Goal: Task Accomplishment & Management: Manage account settings

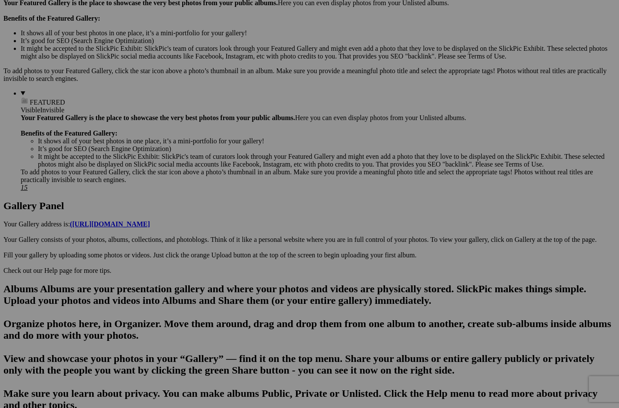
scroll to position [282, 0]
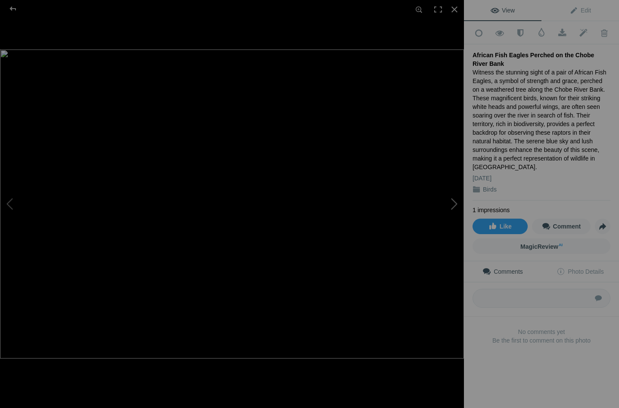
click at [455, 204] on button at bounding box center [431, 203] width 65 height 147
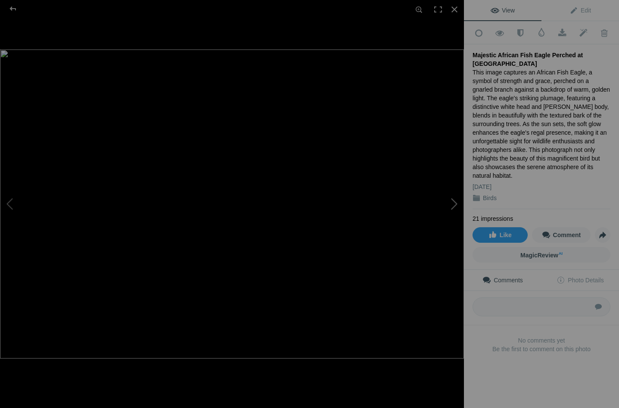
click at [455, 204] on button at bounding box center [431, 203] width 65 height 147
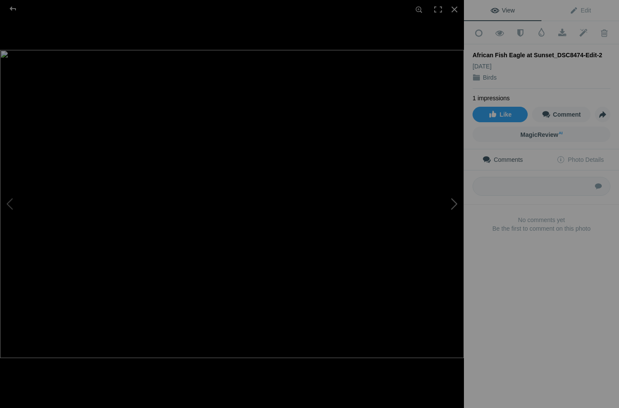
click at [455, 204] on button at bounding box center [431, 203] width 65 height 147
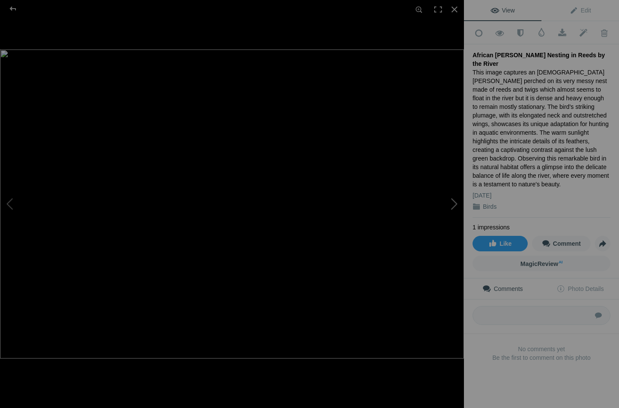
click at [455, 204] on button at bounding box center [431, 203] width 65 height 147
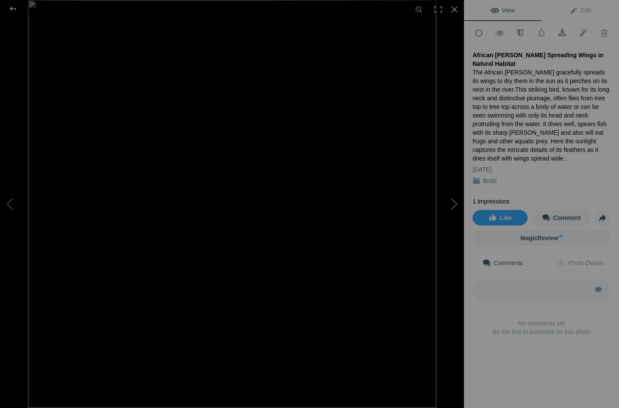
click at [455, 204] on button at bounding box center [431, 203] width 65 height 147
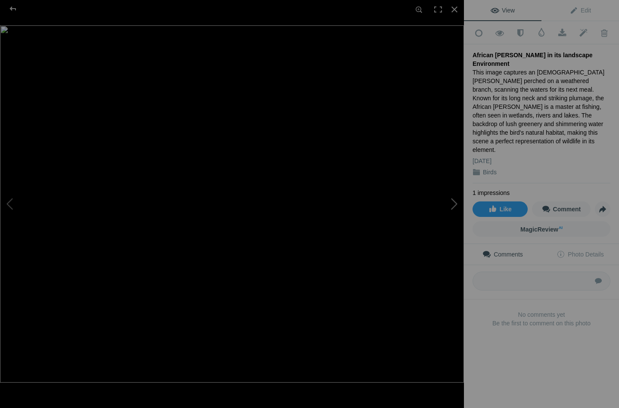
click at [455, 203] on button at bounding box center [431, 203] width 65 height 147
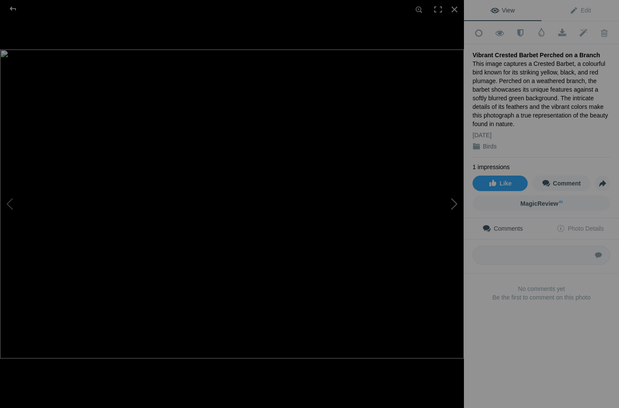
click at [455, 203] on button at bounding box center [431, 203] width 65 height 147
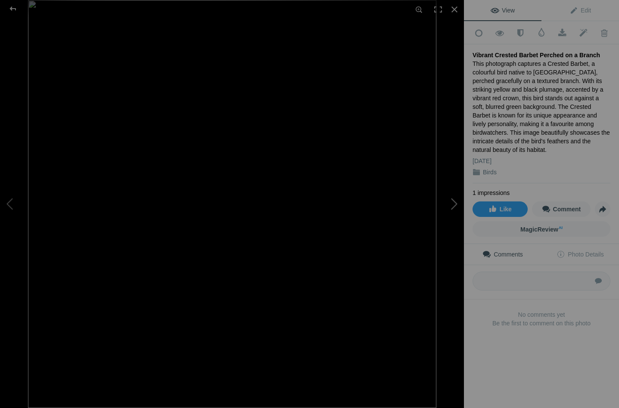
click at [455, 203] on button at bounding box center [431, 203] width 65 height 147
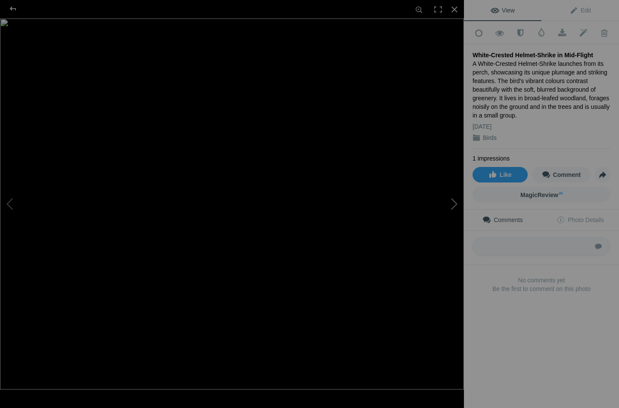
click at [455, 203] on button at bounding box center [431, 203] width 65 height 147
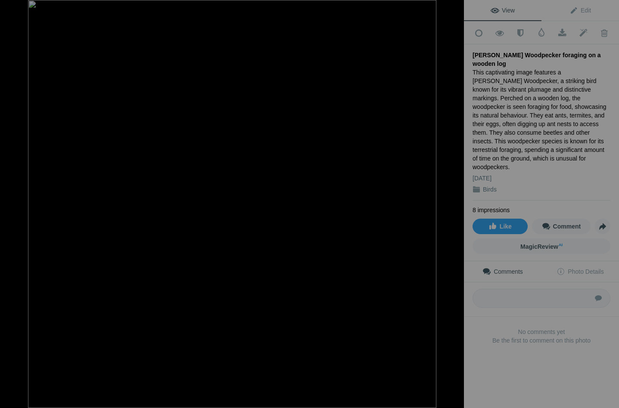
click at [455, 203] on button at bounding box center [431, 203] width 65 height 147
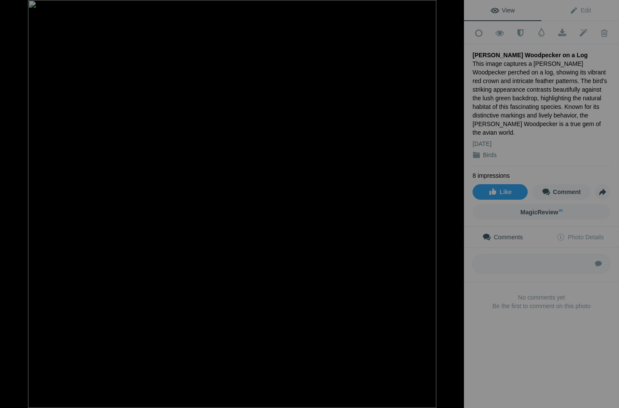
click at [455, 203] on button at bounding box center [431, 203] width 65 height 147
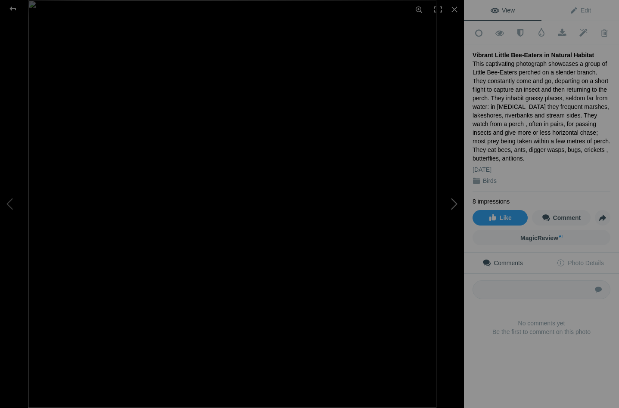
click at [455, 203] on button at bounding box center [431, 203] width 65 height 147
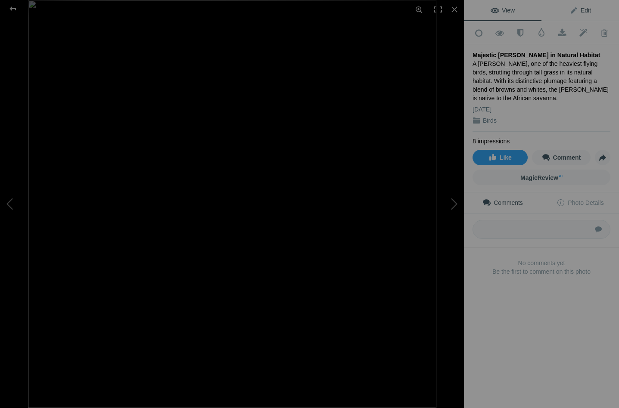
click at [572, 12] on span "Edit" at bounding box center [580, 10] width 22 height 7
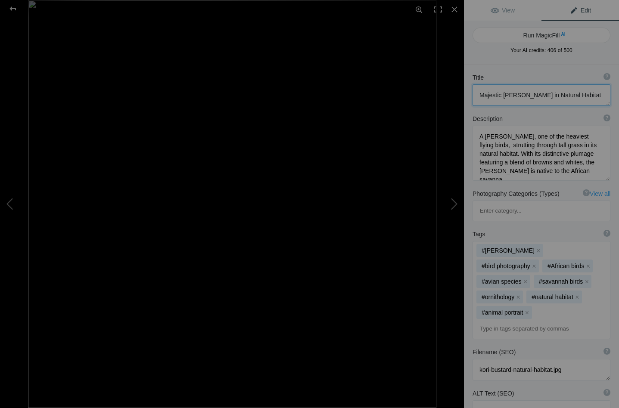
drag, startPoint x: 503, startPoint y: 94, endPoint x: 476, endPoint y: 97, distance: 27.2
click at [476, 97] on textarea at bounding box center [541, 95] width 138 height 22
click at [454, 203] on button at bounding box center [431, 203] width 65 height 147
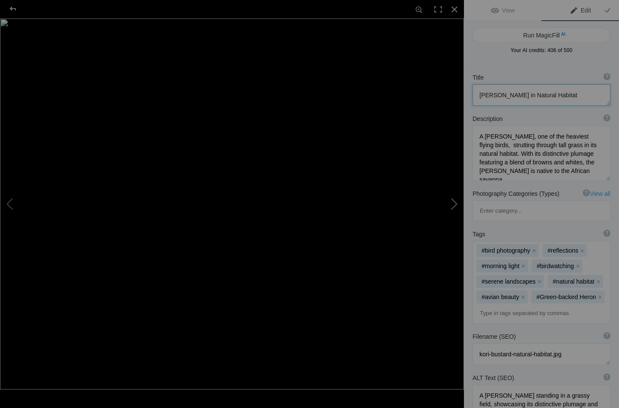
type textarea "Green-Backed Heron Perched on Driftwood at Sunrise"
type textarea "A Green-Backed Heron gracefully poised on a weathered tree trunk which has fall…"
type textarea "green-backed-heron-early light.jpg"
type textarea "A Green-Backed Heron standing on a log beside still water, illuminated by the s…"
click at [455, 207] on button at bounding box center [431, 203] width 65 height 147
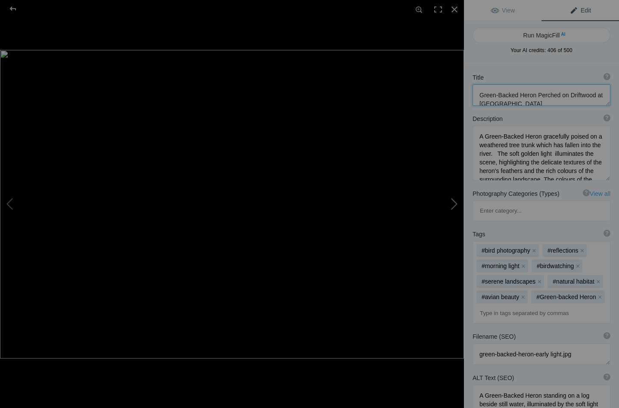
type textarea "Pied Kingfisher _DSC8260"
type textarea "Pied_Kingfisher_DSC8260-.jpg"
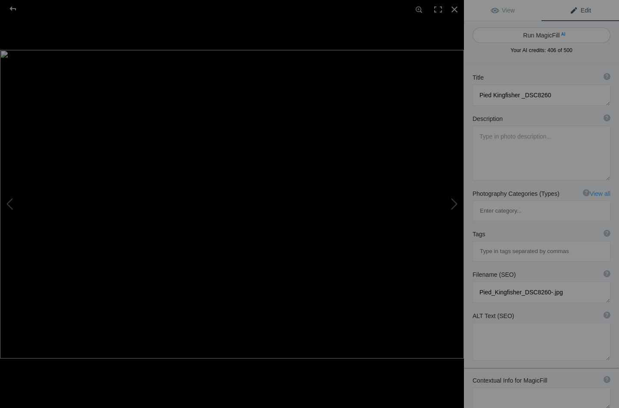
click at [546, 34] on button "Run MagicFill AI" at bounding box center [541, 35] width 138 height 15
type textarea "Pied Kingfisher Perched on a Branch"
type textarea "This stunning image captures a Pied Kingfisher, known for its striking black an…"
type textarea "pied-kingfisher-perched-branch.jpg"
type textarea "A Pied Kingfisher perched on a branch, showcasing its black and white feathers …"
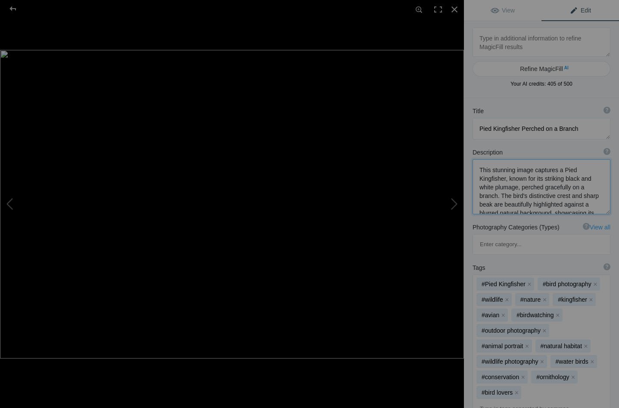
click at [514, 168] on textarea at bounding box center [541, 186] width 138 height 55
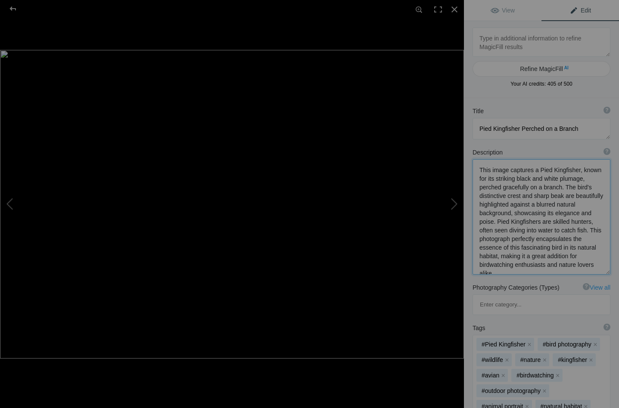
drag, startPoint x: 527, startPoint y: 186, endPoint x: 503, endPoint y: 187, distance: 24.1
click at [503, 187] on textarea at bounding box center [541, 216] width 138 height 115
drag, startPoint x: 560, startPoint y: 186, endPoint x: 477, endPoint y: 190, distance: 82.7
click at [477, 190] on textarea at bounding box center [541, 216] width 138 height 115
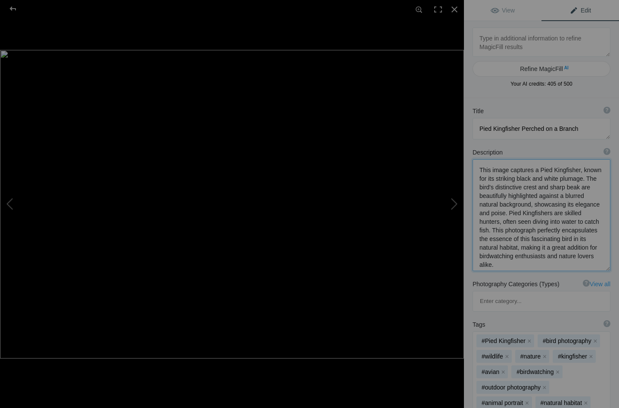
drag, startPoint x: 578, startPoint y: 189, endPoint x: 496, endPoint y: 214, distance: 85.4
click at [496, 214] on textarea at bounding box center [541, 215] width 138 height 112
drag, startPoint x: 572, startPoint y: 195, endPoint x: 559, endPoint y: 195, distance: 13.8
click at [559, 195] on textarea at bounding box center [541, 214] width 138 height 111
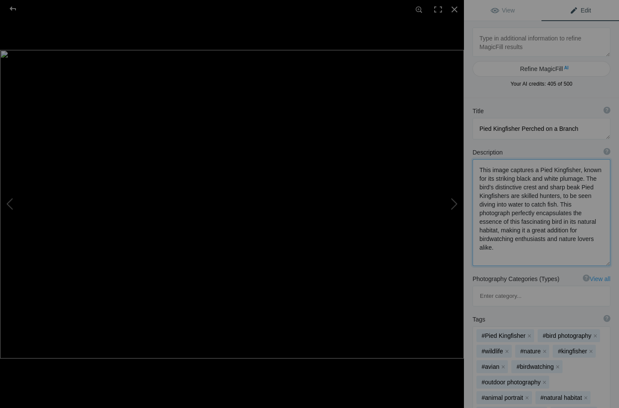
click at [587, 197] on textarea at bounding box center [541, 212] width 138 height 107
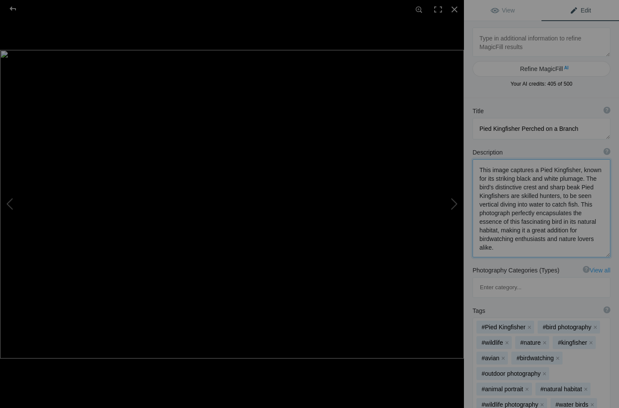
click at [594, 195] on textarea at bounding box center [541, 208] width 138 height 98
drag, startPoint x: 528, startPoint y: 216, endPoint x: 553, endPoint y: 214, distance: 25.0
click at [553, 214] on textarea at bounding box center [541, 208] width 138 height 98
drag, startPoint x: 586, startPoint y: 211, endPoint x: 575, endPoint y: 212, distance: 10.8
click at [575, 212] on textarea at bounding box center [541, 208] width 138 height 98
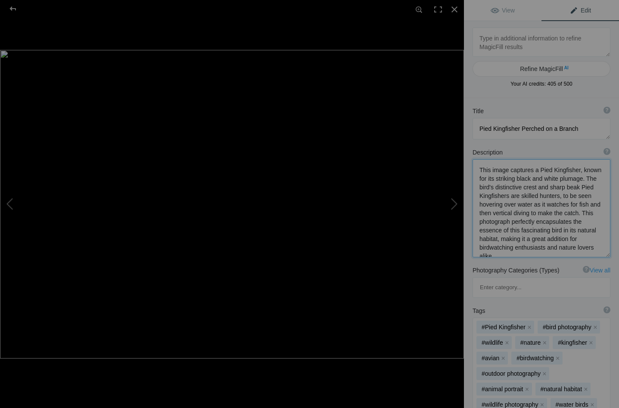
click at [537, 231] on textarea at bounding box center [541, 208] width 138 height 98
click at [536, 231] on textarea at bounding box center [541, 208] width 138 height 98
drag, startPoint x: 584, startPoint y: 180, endPoint x: 576, endPoint y: 186, distance: 9.8
click at [576, 186] on textarea at bounding box center [541, 208] width 138 height 98
click at [538, 222] on textarea at bounding box center [541, 207] width 138 height 97
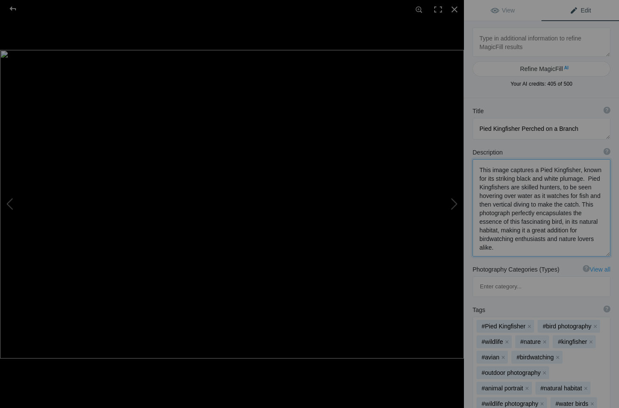
paste textarea "The bird's distinctive crest and sharp beak"
drag, startPoint x: 563, startPoint y: 222, endPoint x: 538, endPoint y: 223, distance: 25.0
click at [538, 223] on textarea at bounding box center [541, 208] width 138 height 98
click at [508, 231] on textarea at bounding box center [541, 208] width 138 height 98
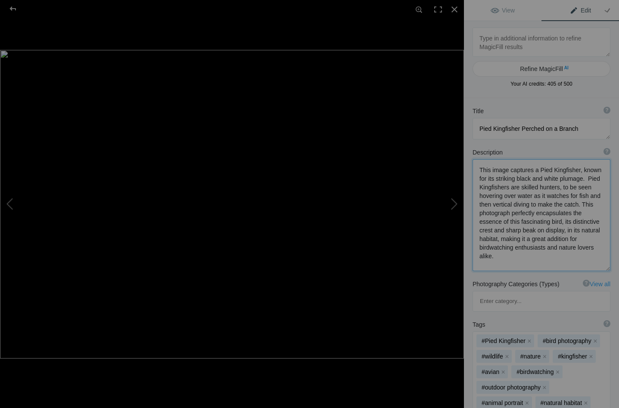
click at [592, 232] on textarea at bounding box center [541, 215] width 138 height 112
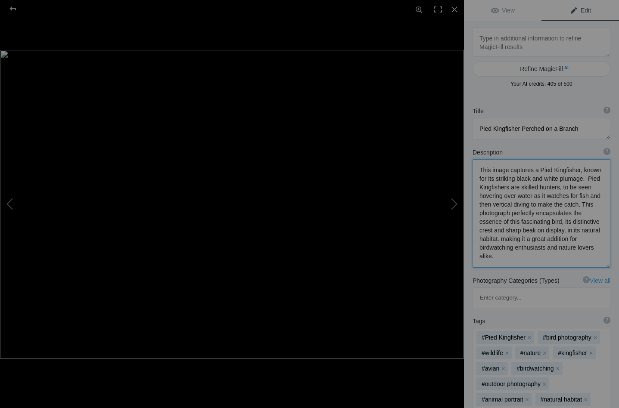
drag, startPoint x: 477, startPoint y: 240, endPoint x: 579, endPoint y: 247, distance: 102.2
click at [579, 247] on textarea at bounding box center [541, 213] width 138 height 108
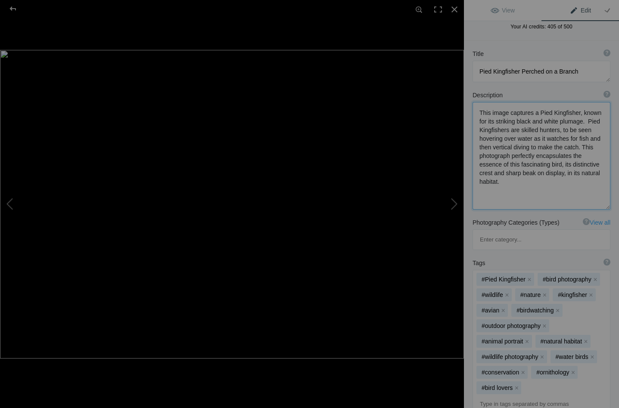
scroll to position [64, 0]
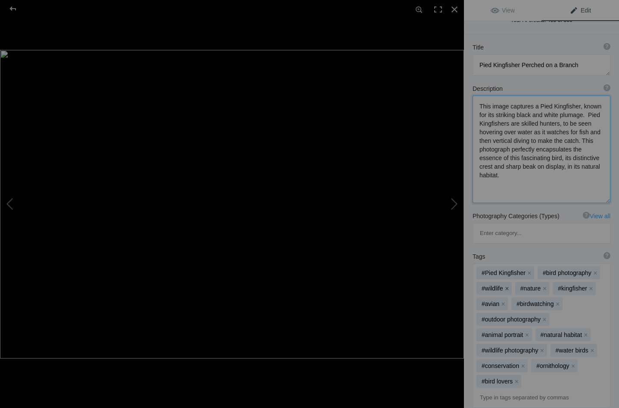
type textarea "This image captures a Pied Kingfisher, known for its striking black and white p…"
click at [506, 285] on button "x" at bounding box center [507, 288] width 6 height 6
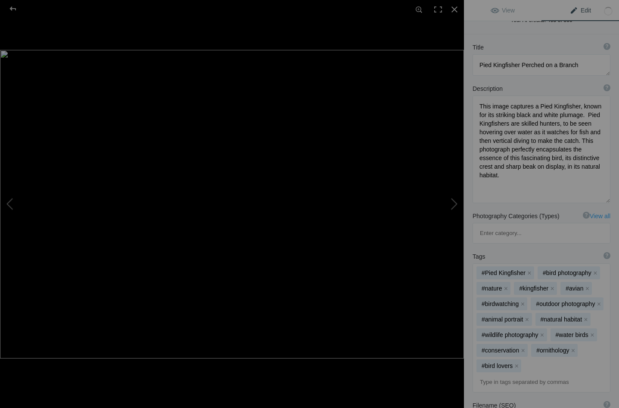
click at [508, 285] on button "x" at bounding box center [505, 288] width 6 height 6
click at [598, 301] on button "x" at bounding box center [598, 304] width 6 height 6
click at [580, 301] on button "x" at bounding box center [581, 304] width 6 height 6
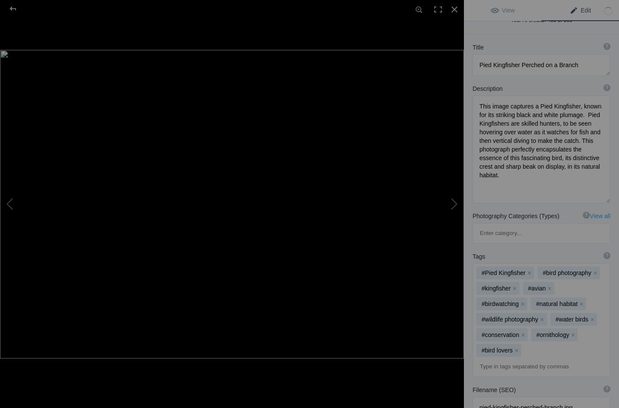
click at [580, 301] on button "x" at bounding box center [581, 304] width 6 height 6
click at [572, 316] on button "x" at bounding box center [572, 319] width 6 height 6
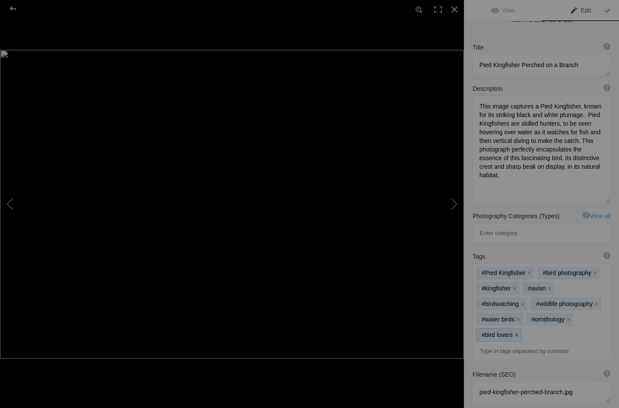
click at [513, 332] on button "x" at bounding box center [516, 335] width 6 height 6
click at [594, 301] on button "x" at bounding box center [596, 304] width 6 height 6
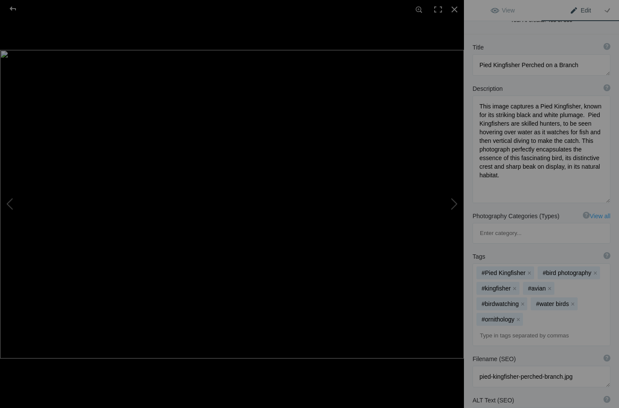
scroll to position [65, 0]
click at [515, 284] on button "x" at bounding box center [514, 287] width 6 height 6
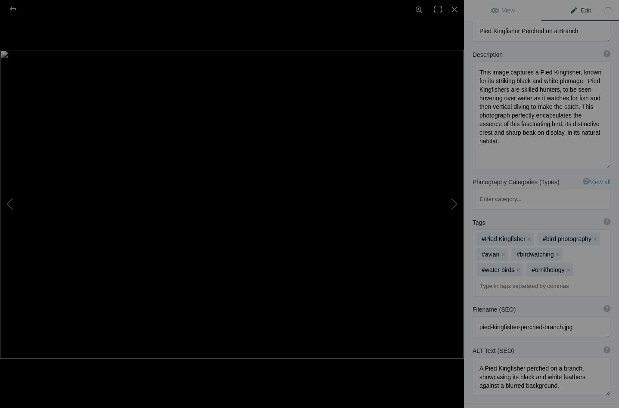
scroll to position [109, 0]
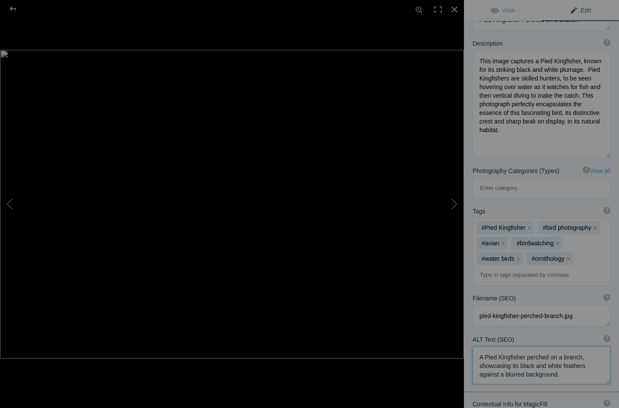
drag, startPoint x: 509, startPoint y: 328, endPoint x: 493, endPoint y: 328, distance: 15.9
click at [493, 347] on textarea at bounding box center [541, 366] width 138 height 38
type textarea "A Pied Kingfisher perched on a branch, showing its black and white feathers aga…"
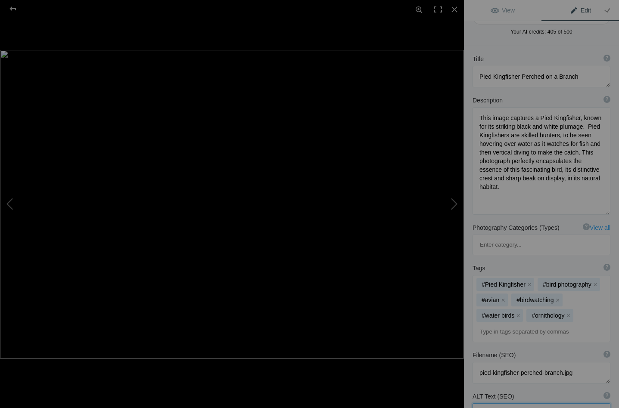
scroll to position [50, 0]
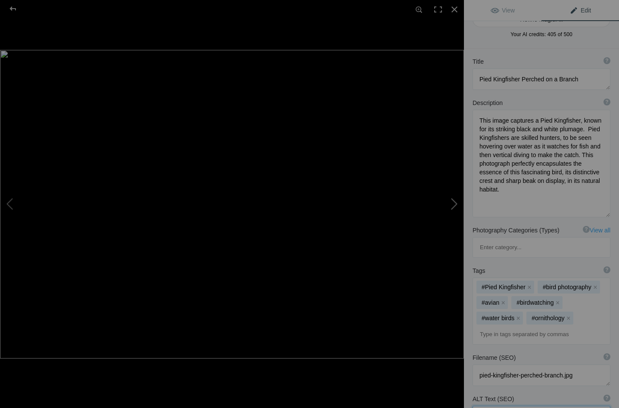
click at [454, 201] on button at bounding box center [431, 203] width 65 height 147
type textarea "African Jacana Walking on Water Lilies"
type textarea "An African Jacana walking across the water lilies in the Okavango Delta. Known …"
type textarea "african-jacana-walking-water-lilies.jpg"
type textarea "An African Jacana walking on water lilies in a tranquil wetland scene, showcasi…"
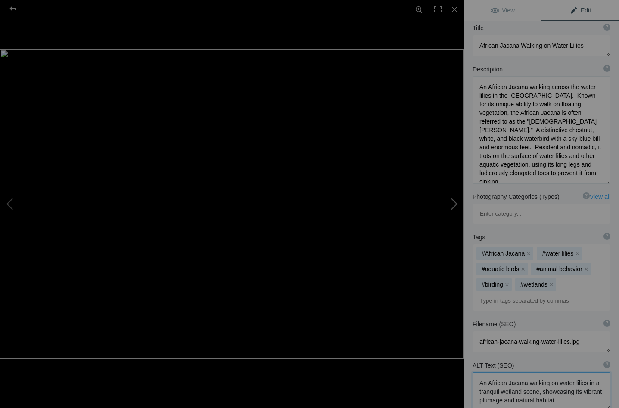
click at [454, 206] on button at bounding box center [431, 203] width 65 height 147
type textarea "Giant Kingfisher_DSC0038-Edit-3"
type textarea "Giant_Kingfisher_DSC0038-Edit-3.jpg"
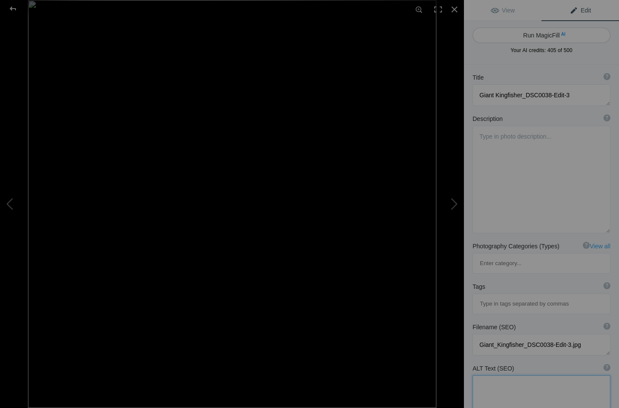
scroll to position [0, 0]
click at [538, 33] on button "Run MagicFill AI" at bounding box center [541, 35] width 138 height 15
type textarea "Stunning Giant Kingfisher Perched on a Branch"
type textarea "This captivating image showcases a Giant Kingfisher, a striking bird known for …"
type textarea "giant-kingfisher-perched-branch.jpg"
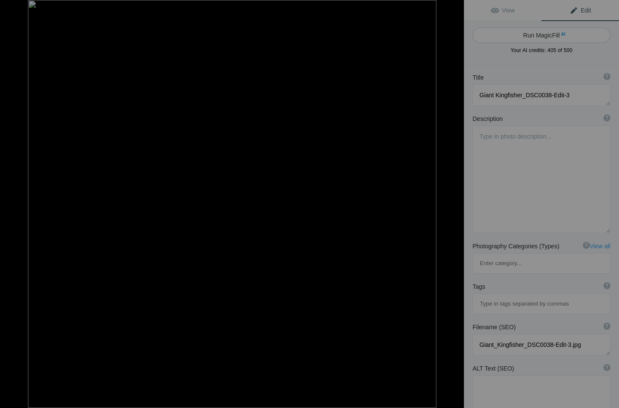
type textarea "A Giant Kingfisher perched on a branch against a clear blue sky, showcasing its…"
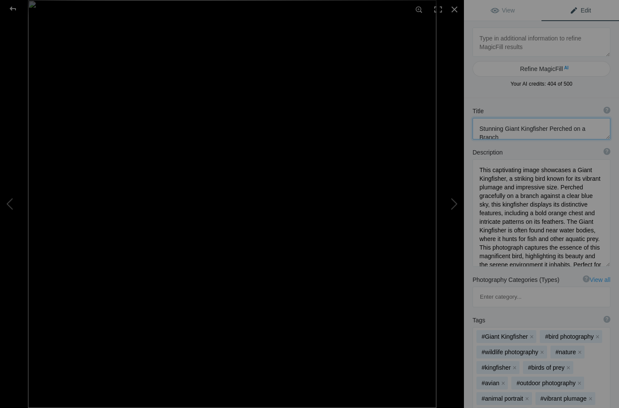
drag, startPoint x: 503, startPoint y: 130, endPoint x: 474, endPoint y: 130, distance: 28.8
click at [474, 130] on textarea at bounding box center [541, 129] width 138 height 22
type textarea "Giant Kingfisher Perched on a Branch"
drag, startPoint x: 568, startPoint y: 170, endPoint x: 472, endPoint y: 167, distance: 95.6
click at [472, 167] on textarea at bounding box center [541, 213] width 138 height 108
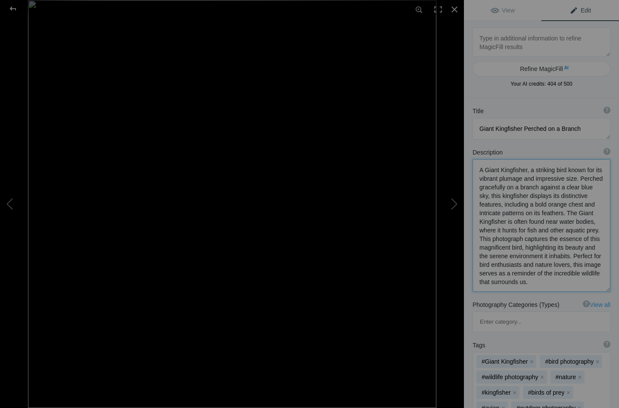
click at [572, 180] on textarea at bounding box center [541, 225] width 138 height 133
click at [482, 190] on textarea at bounding box center [541, 225] width 138 height 133
drag, startPoint x: 501, startPoint y: 190, endPoint x: 528, endPoint y: 188, distance: 26.3
click at [528, 188] on textarea at bounding box center [541, 225] width 138 height 133
click at [514, 186] on textarea at bounding box center [541, 225] width 138 height 133
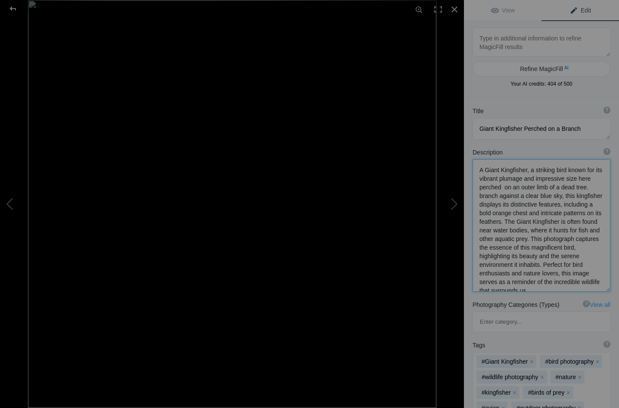
drag, startPoint x: 584, startPoint y: 186, endPoint x: 539, endPoint y: 195, distance: 45.8
click at [539, 195] on textarea at bounding box center [541, 225] width 138 height 133
drag, startPoint x: 583, startPoint y: 189, endPoint x: 504, endPoint y: 198, distance: 78.9
click at [504, 198] on textarea at bounding box center [541, 225] width 138 height 133
click at [479, 197] on textarea at bounding box center [541, 225] width 138 height 133
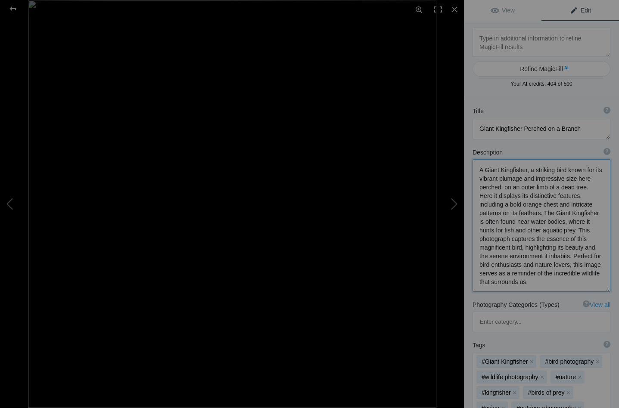
drag, startPoint x: 600, startPoint y: 189, endPoint x: 582, endPoint y: 189, distance: 18.9
click at [582, 189] on textarea at bounding box center [541, 225] width 138 height 133
click at [497, 206] on textarea at bounding box center [541, 225] width 138 height 133
drag, startPoint x: 498, startPoint y: 205, endPoint x: 480, endPoint y: 204, distance: 18.1
click at [480, 204] on textarea at bounding box center [541, 225] width 138 height 133
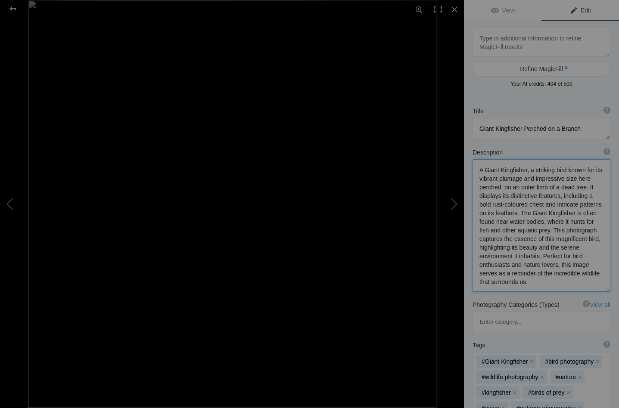
click at [562, 214] on textarea at bounding box center [541, 225] width 138 height 133
drag, startPoint x: 541, startPoint y: 259, endPoint x: 558, endPoint y: 281, distance: 27.6
click at [558, 281] on textarea at bounding box center [541, 225] width 138 height 133
drag, startPoint x: 539, startPoint y: 250, endPoint x: 545, endPoint y: 258, distance: 9.9
click at [545, 258] on textarea at bounding box center [541, 225] width 138 height 132
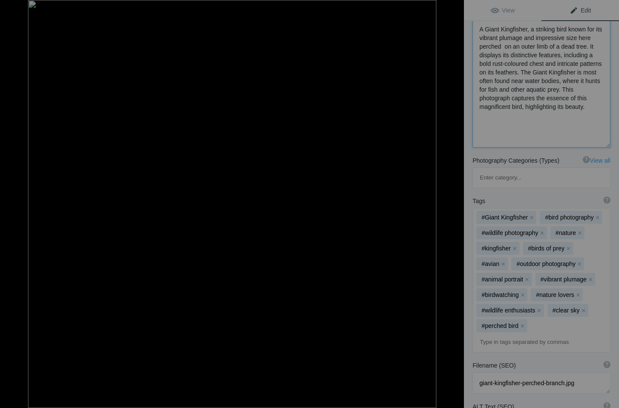
scroll to position [164, 0]
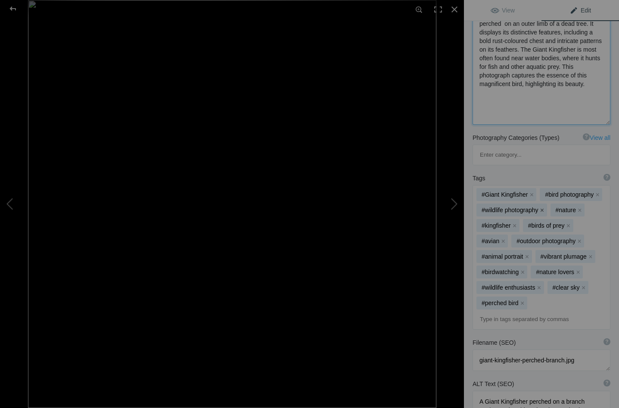
type textarea "A Giant Kingfisher, a striking bird known for its vibrant plumage and impressiv…"
click at [539, 207] on button "x" at bounding box center [542, 210] width 6 height 6
click at [506, 207] on button "x" at bounding box center [505, 210] width 6 height 6
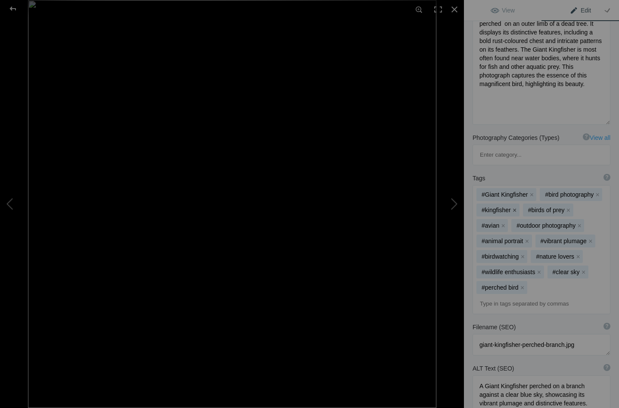
click at [514, 207] on button "x" at bounding box center [514, 210] width 6 height 6
click at [544, 223] on button "x" at bounding box center [544, 226] width 6 height 6
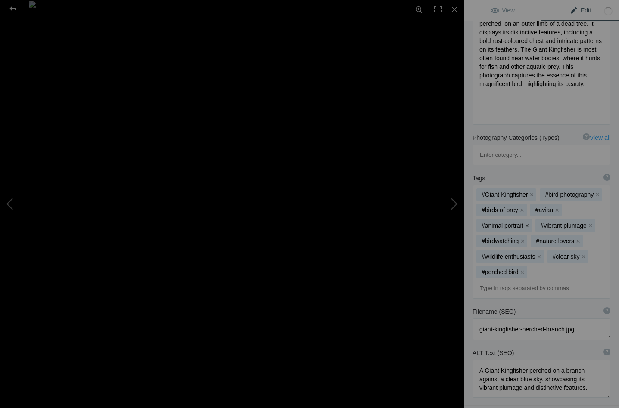
click at [526, 223] on button "x" at bounding box center [527, 226] width 6 height 6
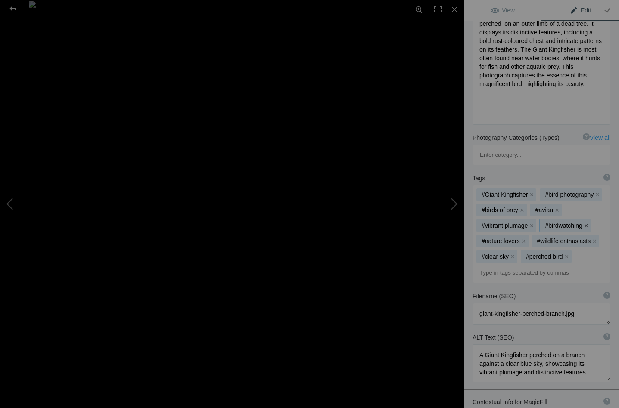
click at [585, 223] on button "x" at bounding box center [586, 226] width 6 height 6
click at [585, 223] on button "x" at bounding box center [587, 226] width 6 height 6
click at [542, 238] on button "x" at bounding box center [539, 241] width 6 height 6
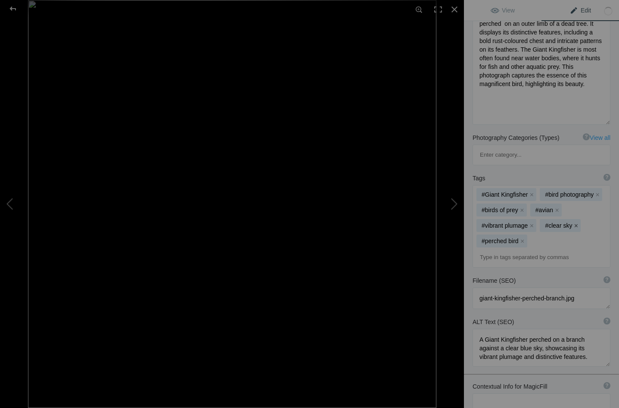
click at [576, 223] on button "x" at bounding box center [575, 226] width 6 height 6
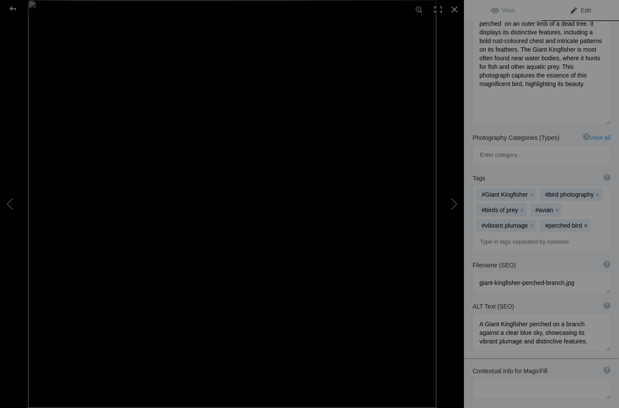
click at [585, 223] on button "x" at bounding box center [585, 226] width 6 height 6
drag, startPoint x: 582, startPoint y: 282, endPoint x: 520, endPoint y: 293, distance: 62.9
click at [520, 313] on textarea at bounding box center [541, 332] width 138 height 38
drag, startPoint x: 510, startPoint y: 293, endPoint x: 473, endPoint y: 293, distance: 36.2
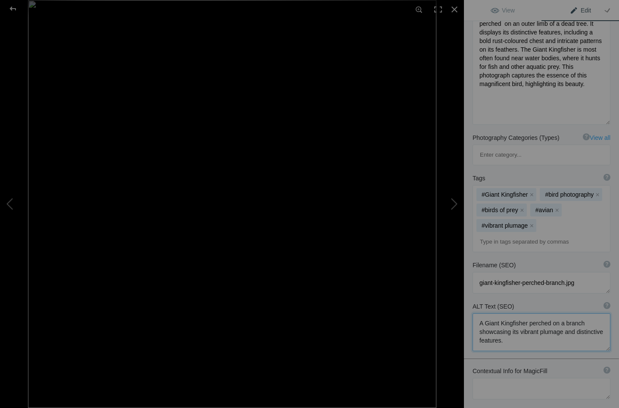
click at [473, 313] on textarea at bounding box center [541, 332] width 138 height 38
type textarea "A Giant Kingfisher perched on a branch displaying its vibrant plumage and disti…"
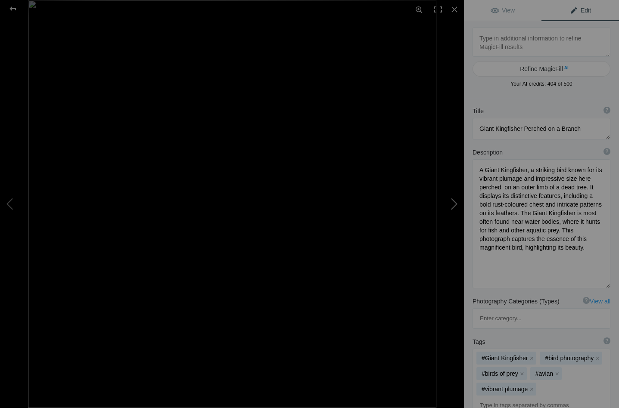
click at [453, 203] on button at bounding box center [431, 203] width 65 height 147
type textarea "Vibrant Little Bee-Eaters Perched on a Branch"
type textarea "Two vibrant Little Bee-Eaters perched on a slender branch amidst a backdrop of …"
type textarea "vibrant-little-bee-eaters-perched-branch.jpg"
type textarea "Two vibrant Little Bee-Eaters perched on a branch in a lush green environment."
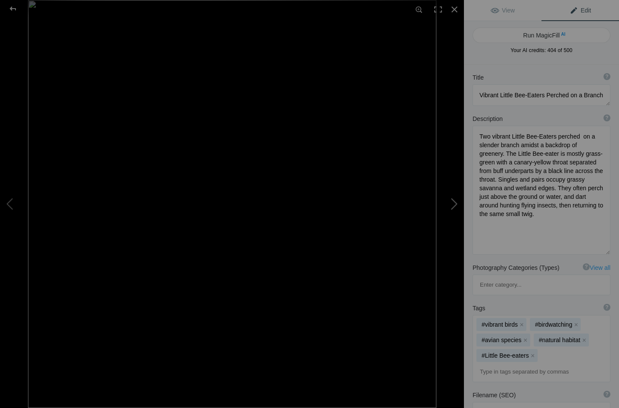
click at [453, 203] on button at bounding box center [431, 203] width 65 height 147
type textarea "Pearl-Spotted Owl Perched on a Branch"
type textarea "A small, round, brownish owl that is often active by day. It has white speckles…"
type textarea "pearl-spotted-owl-perched-branch.jpg"
type textarea "A Pearl-Spotted Owl sitting on a branch."
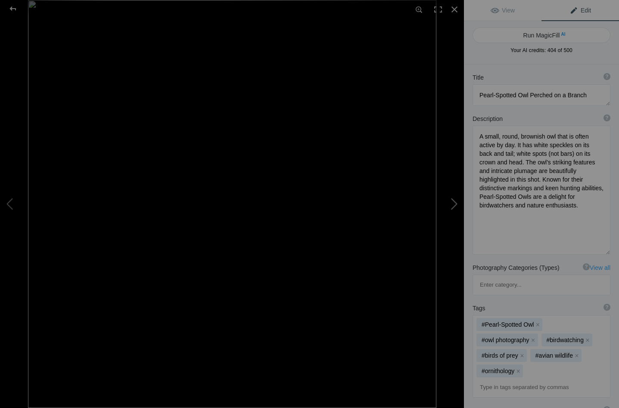
click at [453, 203] on button at bounding box center [431, 203] width 65 height 147
type textarea "Black-shouldered Kite Perched Against a Clear Blue Sky"
type textarea "Thisimage captures a Black-shouldered Kite perched on a very slender branch. Kn…"
type textarea "black-shouldered-kite-perched.jpg"
type textarea "A Black-shouldered Kite perched on a branch, showcasing its distinctive feature…"
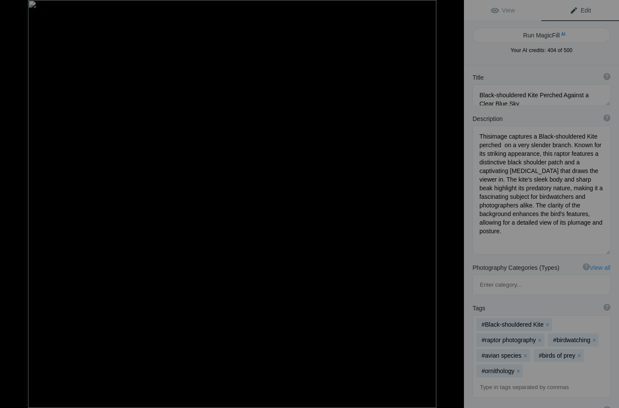
click at [453, 203] on button at bounding box center [431, 203] width 65 height 147
type textarea "African Golden Oriole Perched on Branch"
type textarea "A vibrant African Golden Oriole, a striking bird known for its bright yellow pl…"
type textarea "african-golden-oriole-perched-branch.jpg"
type textarea "A vibrant African Golden Oriole perched on a weathered branch against a clear b…"
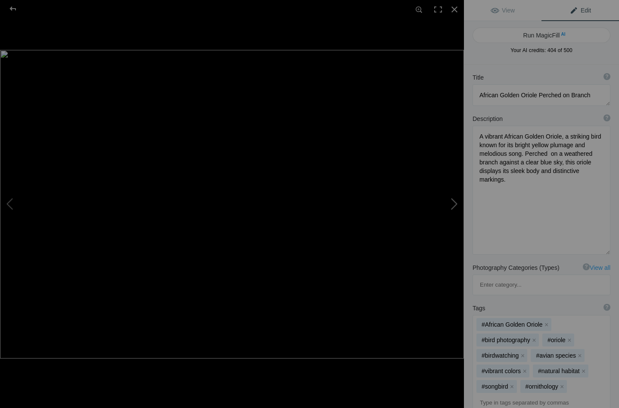
click at [453, 202] on button at bounding box center [431, 203] width 65 height 147
type textarea "African Grey Hornbill Perched on Branch"
type textarea "An African Grey Hornbill perched on a leafy branch. The bird's striking plumage…"
type textarea "african-grey-hornbill-perched.jpg"
type textarea "African Grey Hornbill perched on a branch with green leaves and a blue sky back…"
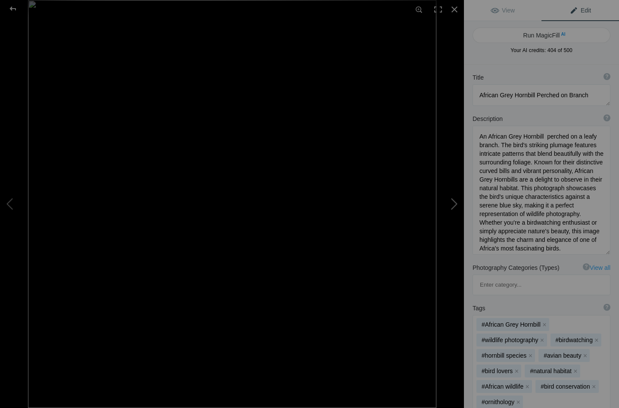
click at [453, 202] on button at bounding box center [431, 203] width 65 height 147
type textarea "Vibrant Green Wood-Hoopoe Perched on Tree Bark"
type textarea "A Green Wood-Hoopoe, showing its iridescent electric green and blue feathers an…"
type textarea "green-wood-hoopoe-perched-tree-bark.jpg"
type textarea "A Green Wood-Hoopoe with iridescent feathers perched on the bark of a tree, sho…"
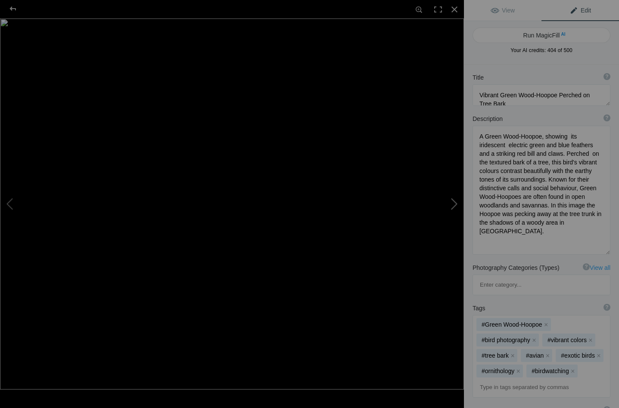
click at [453, 202] on button at bounding box center [431, 203] width 65 height 147
type textarea "Stunning Green Wood-Hoopoe Perched on Tree Bark"
type textarea "This captivating image showcases a Green Wood-Hoopoe, a striking bird known for…"
type textarea "green-wood-hoopoe-perched-on-tree.jpg"
type textarea "A Green Wood-Hoopoe perched on a textured tree bark, showcasing its vibrant gre…"
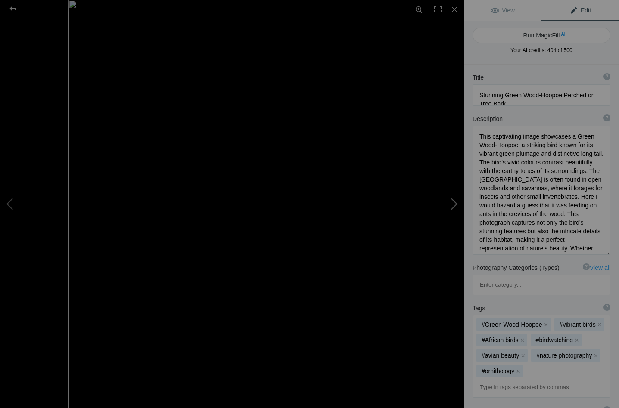
click at [453, 202] on button at bounding box center [431, 203] width 65 height 147
type textarea "Grey Loerie: The Charming Go Away Bird Perched Gracefully"
type textarea "The Grey Loerie, renamed as the Go Away Bird, is a captivating sight in the wil…"
type textarea "grey-loerie-go-away-bird.jpg"
type textarea "A Grey Loerie, also known as the Go Away Bird, perched on a branch with a lush …"
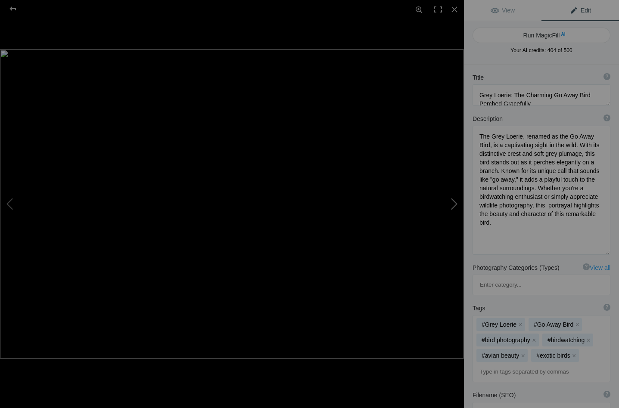
click at [453, 202] on button at bounding box center [431, 203] width 65 height 147
type textarea "Grey Loerie (Go Away Bird) Perched on Branch"
type textarea "This captivating image features a Grey Loerie, re-named as the Go Away Bird, el…"
type textarea "grey-loerie-go-away-bird-perched.jpg"
type textarea "Grey Loerie (Go Away Bird) perched on a branch with a blurred green background,…"
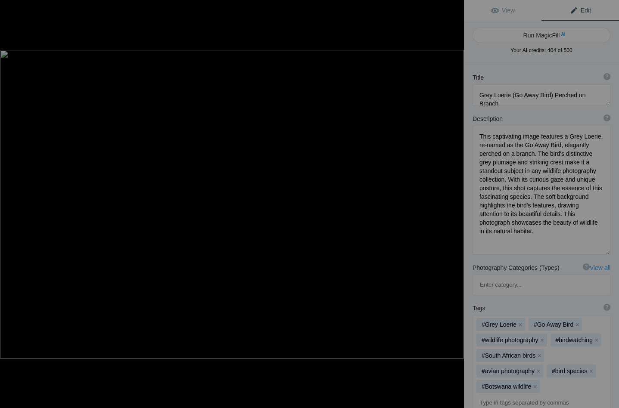
click at [453, 202] on button at bounding box center [431, 203] width 65 height 147
type textarea "Hooded Vulture Perched on a Branch"
type textarea "This striking black-and-white photograph captures a hooded vulture perched on a…"
type textarea "hooded-vulture-perched-branch.jpg"
type textarea "A hooded vulture perched on a gnarled branch, captured in black and white, show…"
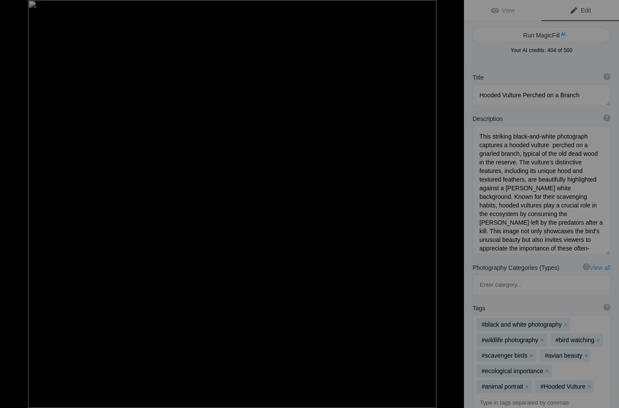
click at [453, 202] on button at bounding box center [431, 203] width 65 height 147
type textarea "Striking Black and White Close-Up of a Hooded Vulture"
type textarea "This captivating black and white close-up features a hooded vulture perched on …"
type textarea "hooded-vulture-close-up.jpg"
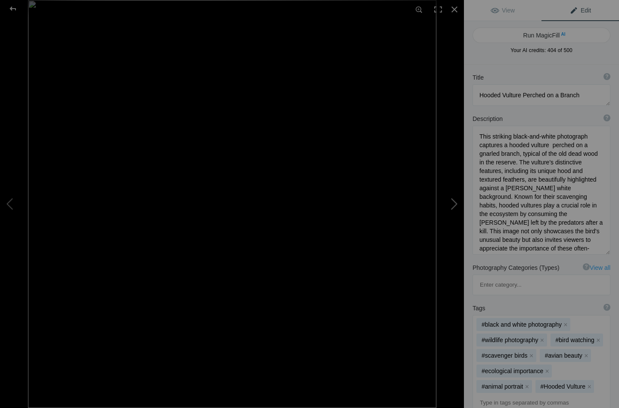
type textarea "Close-up of a hooded vulture perched on a tree branch in black and white, showc…"
type textarea "black and white close-up"
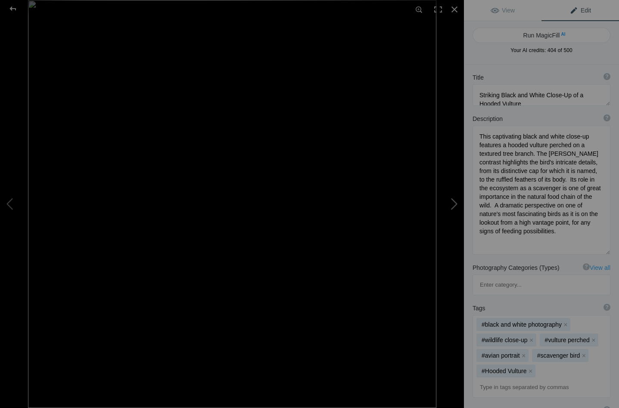
type textarea "Hooded Vultures Perched on a Branch"
type textarea "This striking black-and-white photograph captures two hooded vultures perched o…"
type textarea "hooded-vultures-perched-branch.jpg"
type textarea "Two hooded vultures perched on a branch in black and white, showcasing their de…"
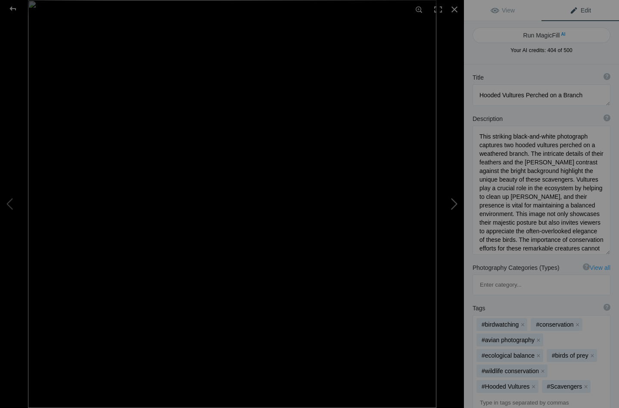
click at [453, 202] on button at bounding box center [431, 203] width 65 height 147
type textarea "Hooded Vulture Perched on Tree Branch Against Clear Blue Sky"
type textarea "This striking image captures a hooded vulture perched majestically on a tree br…"
type textarea "hooded-vulture-perched-tree.jpg"
type textarea "Hooded vulture with a pink head perched on a tree branch against a clear blue s…"
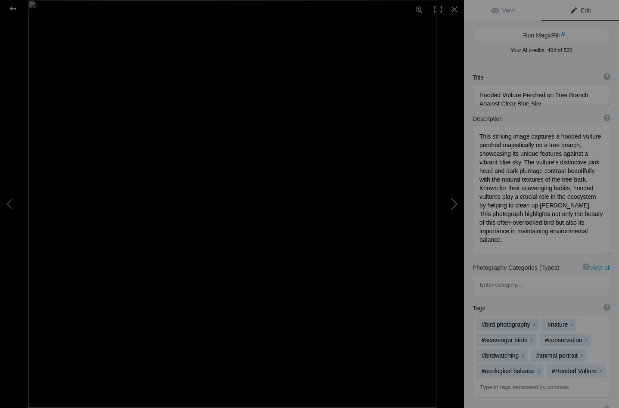
click at [453, 202] on button at bounding box center [431, 203] width 65 height 147
type textarea "Hooded Vultures_DSC1028-Edit-2"
type textarea "Hooded_Vultures_DSC1028-Edit-2.jpg"
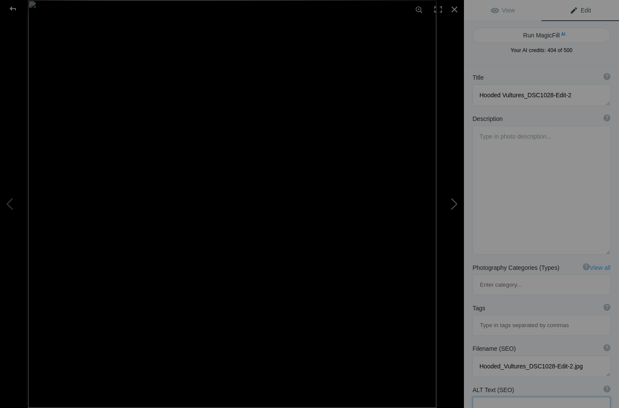
click at [453, 202] on button at bounding box center [431, 203] width 65 height 147
type textarea "Malachite Kingfisher Perched on a Branch"
type textarea "A Malachite Kingfisher, known for its vibrant blue crown and striking orange pl…"
type textarea "malachite-kingfisher-perched.jpg"
type textarea "A Malachite Kingfisher with a vibrant blue crown and orange body perched on a g…"
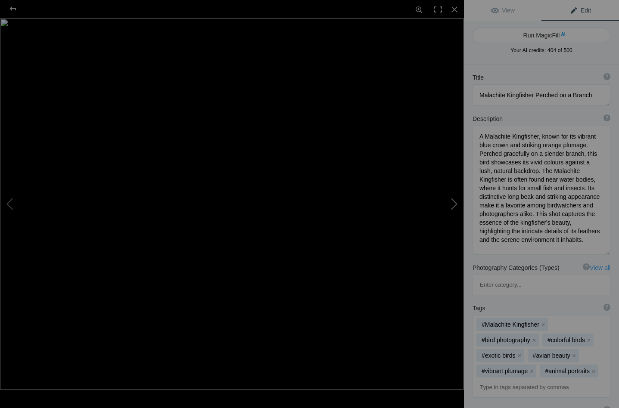
click at [455, 202] on button at bounding box center [431, 203] width 65 height 147
type textarea "Pel's Fishing Owl Chick: A Close-Up of Nature's Wonder"
type textarea "There is a captivating beauty in this Pel's Fishing Owl chick. With its fluffy,…"
type textarea "pels-fishing-owl-chick.jpg"
type textarea "Close-up of a Pel's Fishing Owl chick with fluffy feathers and intense gaze, pe…"
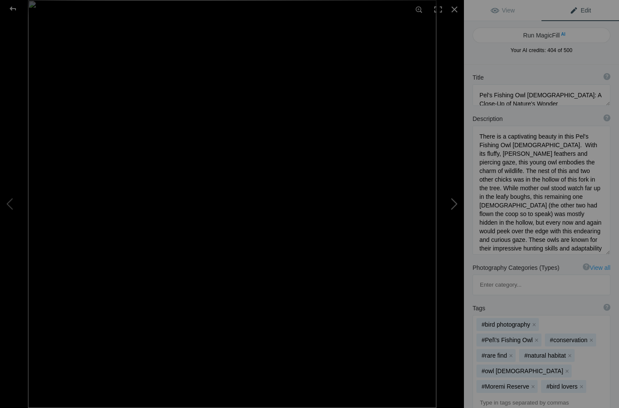
click at [455, 202] on button at bounding box center [431, 203] width 65 height 147
type textarea "Pel's Fishing Owl Perched high in a Tree"
type textarea "Discover the beauty of the Pel's Fishing Owl, a rare and captivating bird known…"
type textarea "pels-fishing-owl-perched.jpg"
type textarea "Pel's Fishing Owl perched on a branch surrounded by green leaves, showcasing it…"
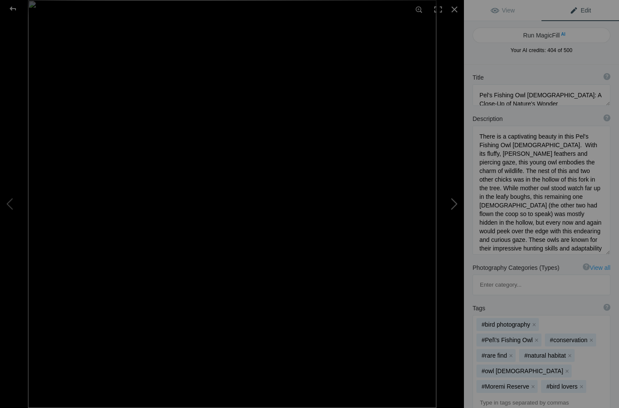
type textarea "Mother Pel's Fishing Owl"
click at [455, 202] on button at bounding box center [431, 203] width 65 height 147
type textarea "Pied Kingfisher with Catch on Branch"
type textarea "A Pied Kingfisher perched on a weathered branch, proudly displays its recent ca…"
type textarea "pied-kingfisher-hunting.jpg"
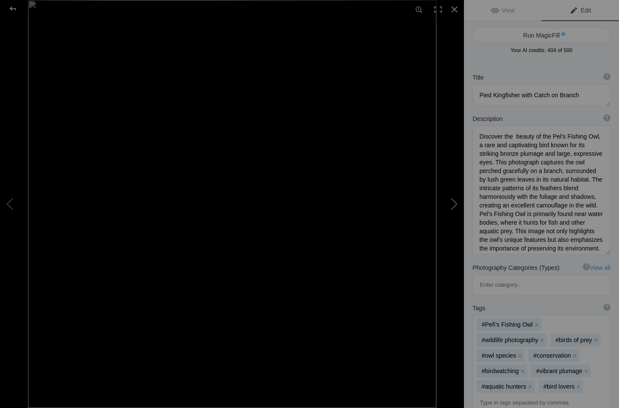
type textarea "Pied Kingfisher perched on a branch with a fish in its beak, showcasing its hun…"
type textarea "a successful hunt"
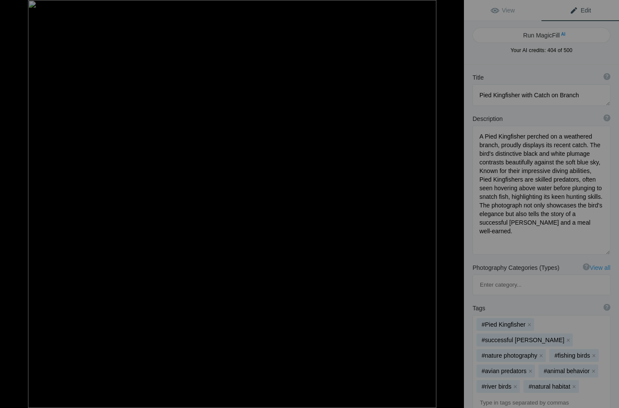
click at [455, 202] on button at bounding box center [431, 203] width 65 height 147
type textarea "Red-billed Oxpeckers Feeding on a Giraffe's Neck"
type textarea "A group of red-billed oxpeckers perched on the neck of a giraffe, a common sigh…"
type textarea "red-billed-oxpeckers-giraffe.jpg"
type textarea "A group of red-billed oxpeckers perched on the neck of a giraffe, showcasing th…"
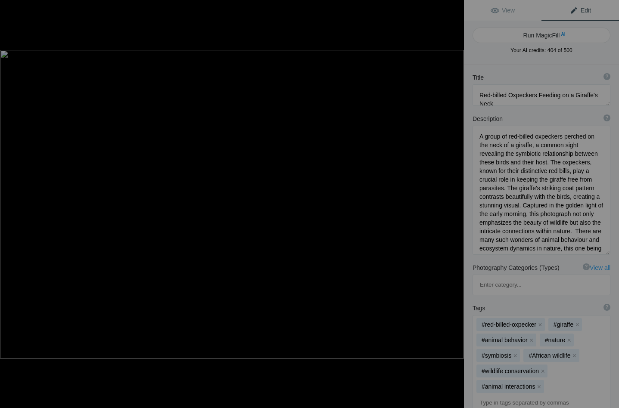
click at [455, 202] on button at bounding box center [431, 203] width 65 height 147
type textarea "Woodland Kingfisher Perched on a Branch"
type textarea "A Woodland Kingfisher, known for its vibrant turquoise and black plumage, perch…"
type textarea "woodland-kingfisher-perched-branch.jpg"
type textarea "A Woodland Kingfisher with vibrant blue and black feathers perched on a branch,…"
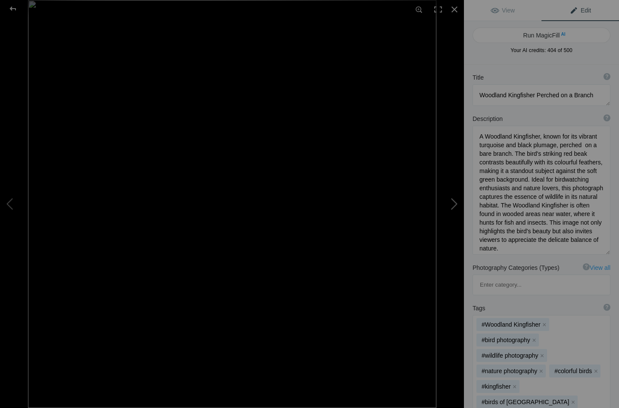
click at [455, 202] on button at bounding box center [431, 203] width 65 height 147
type textarea "African Fish Eagles Perched on the Chobe River Bank"
type textarea "Witness the stunning sight of a pair of African Fish Eagles, a symbol of streng…"
type textarea "african-fish-eagles-chobe-river.jpg"
type textarea "A pair of African Fish Eagles perched on a tree along the Chobe River Bank, sho…"
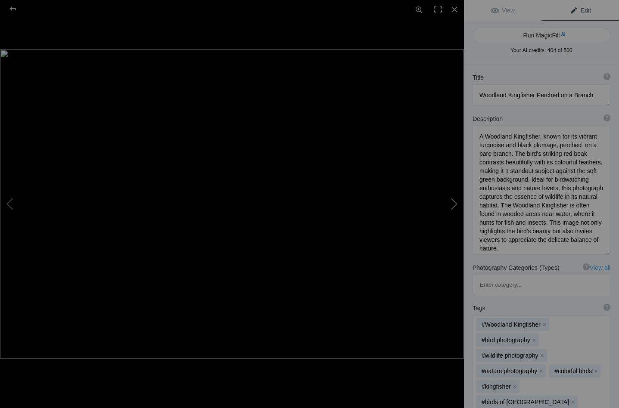
type textarea "pair of African Fish eagles on the Chobe River Bank their territory"
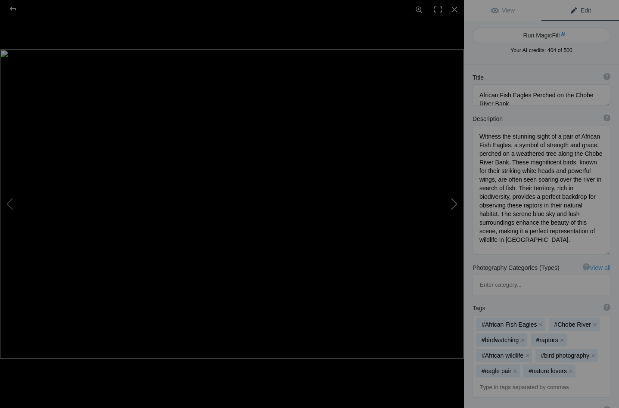
click at [455, 202] on button at bounding box center [431, 203] width 65 height 147
type textarea "Majestic African Fish Eagle Perched at Sunset"
type textarea "This image captures an African Fish Eagle, a symbol of strength and grace, perc…"
type textarea "african-fish-eagle-sunset.jpg"
type textarea "An African Fish Eagle perched on a branch at sunset, showcasing its striking pl…"
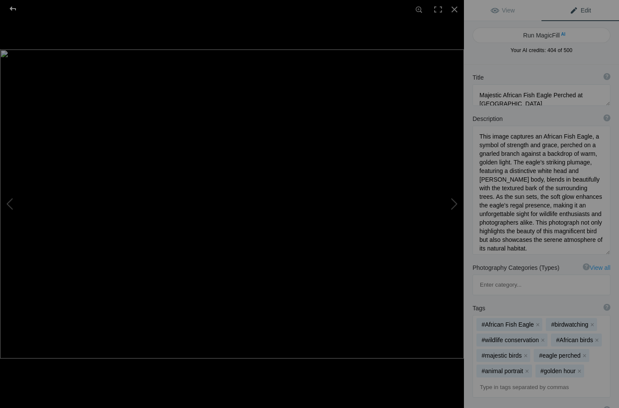
click at [15, 8] on div at bounding box center [12, 8] width 31 height 17
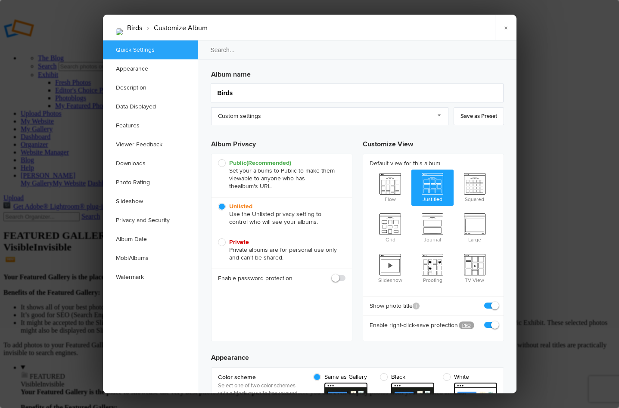
click at [441, 116] on link "Custom settings" at bounding box center [329, 116] width 237 height 18
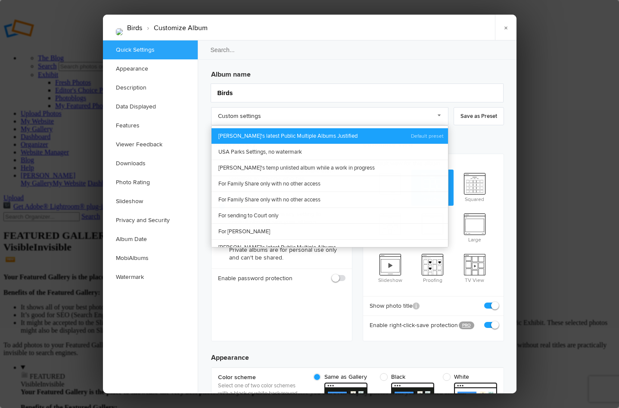
click at [338, 133] on link "[PERSON_NAME]'s latest Public Multiple Albums Justified" at bounding box center [329, 135] width 236 height 15
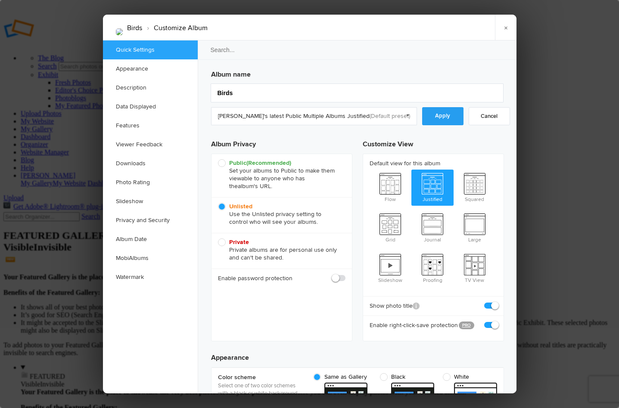
click at [436, 111] on link "Apply" at bounding box center [442, 116] width 41 height 18
radio input "true"
click at [506, 28] on link "×" at bounding box center [506, 28] width 22 height 26
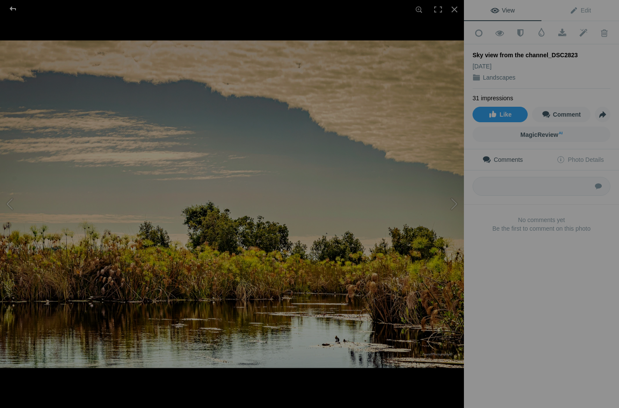
click at [13, 8] on div at bounding box center [12, 8] width 31 height 17
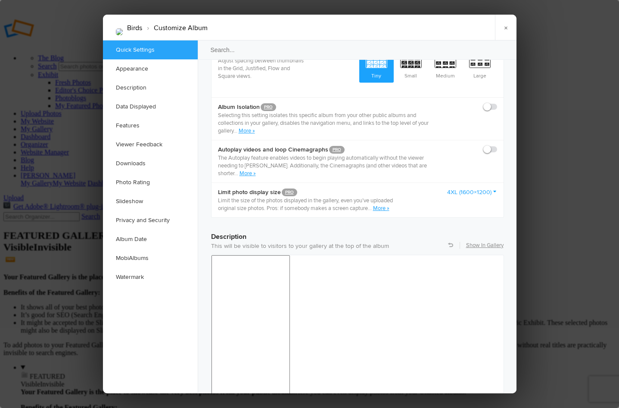
scroll to position [528, 0]
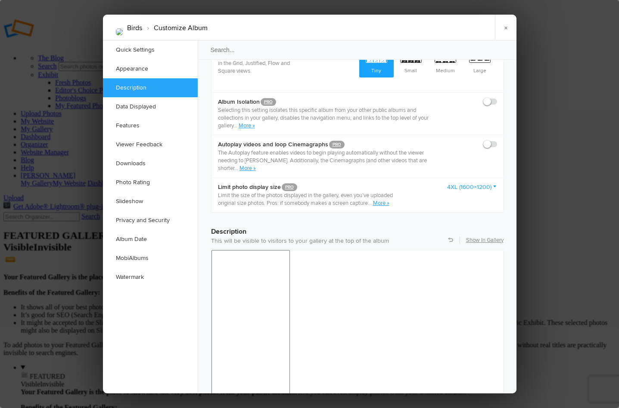
drag, startPoint x: 378, startPoint y: 705, endPoint x: 241, endPoint y: 708, distance: 136.9
click at [506, 27] on link "×" at bounding box center [506, 28] width 22 height 26
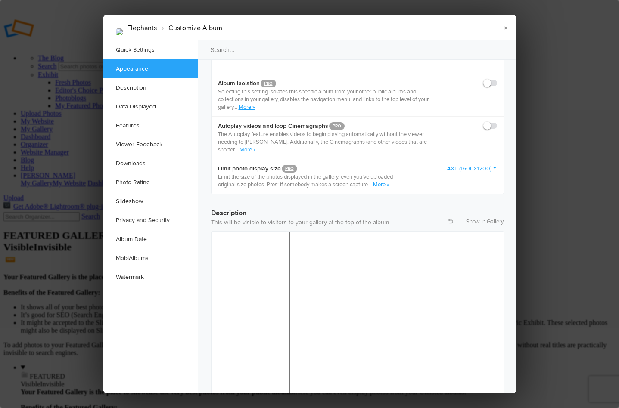
scroll to position [548, 0]
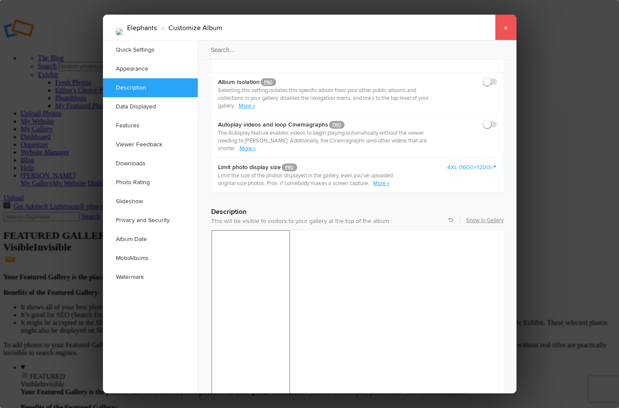
click at [507, 25] on link "×" at bounding box center [506, 28] width 22 height 26
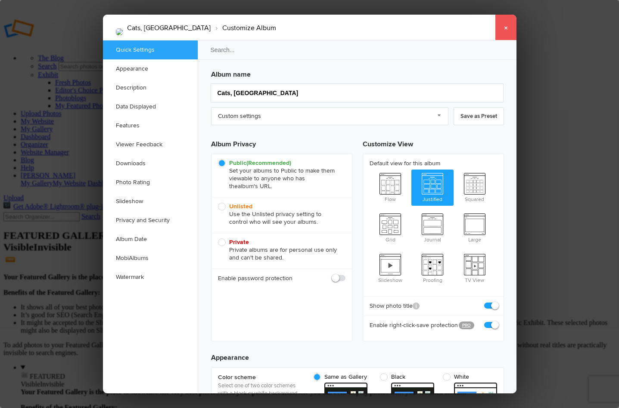
click at [506, 27] on link "×" at bounding box center [506, 28] width 22 height 26
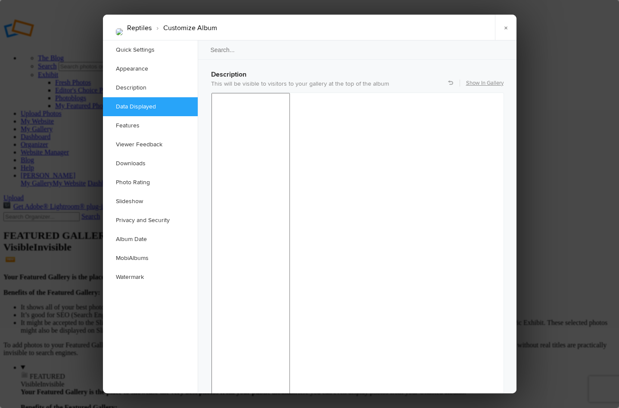
scroll to position [681, 0]
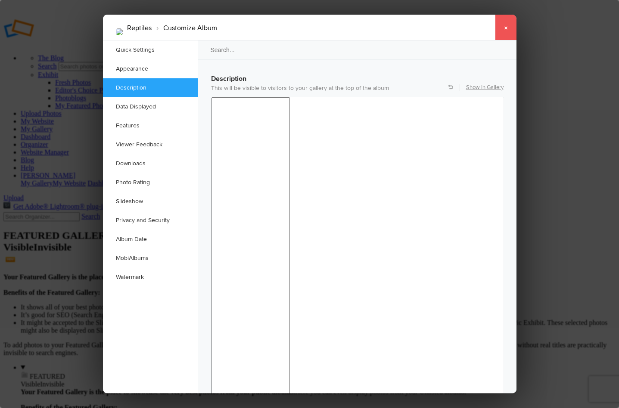
click at [506, 26] on link "×" at bounding box center [506, 28] width 22 height 26
